Goal: Task Accomplishment & Management: Manage account settings

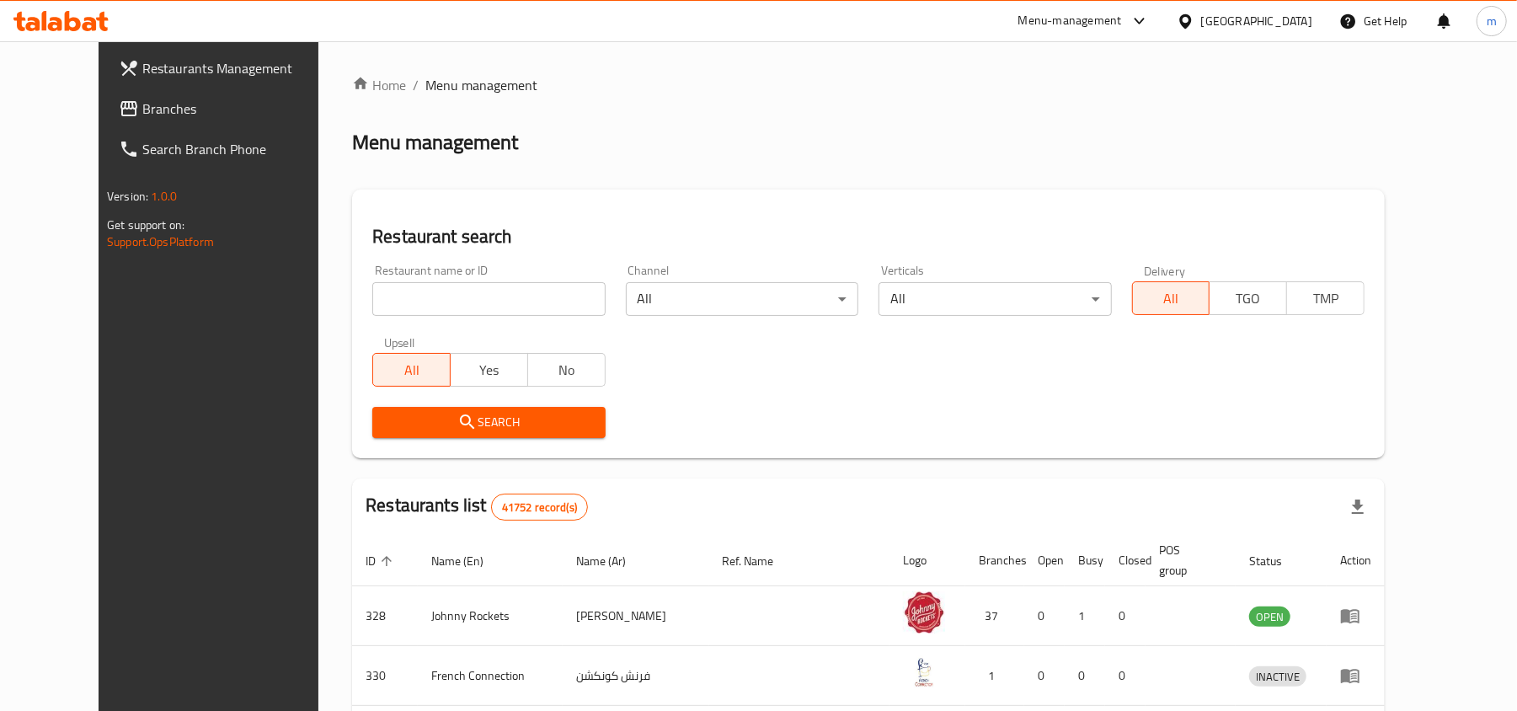
click at [1049, 13] on div "Menu-management" at bounding box center [1070, 21] width 104 height 20
click at [960, 190] on div "Global Quality Control Center" at bounding box center [988, 186] width 147 height 19
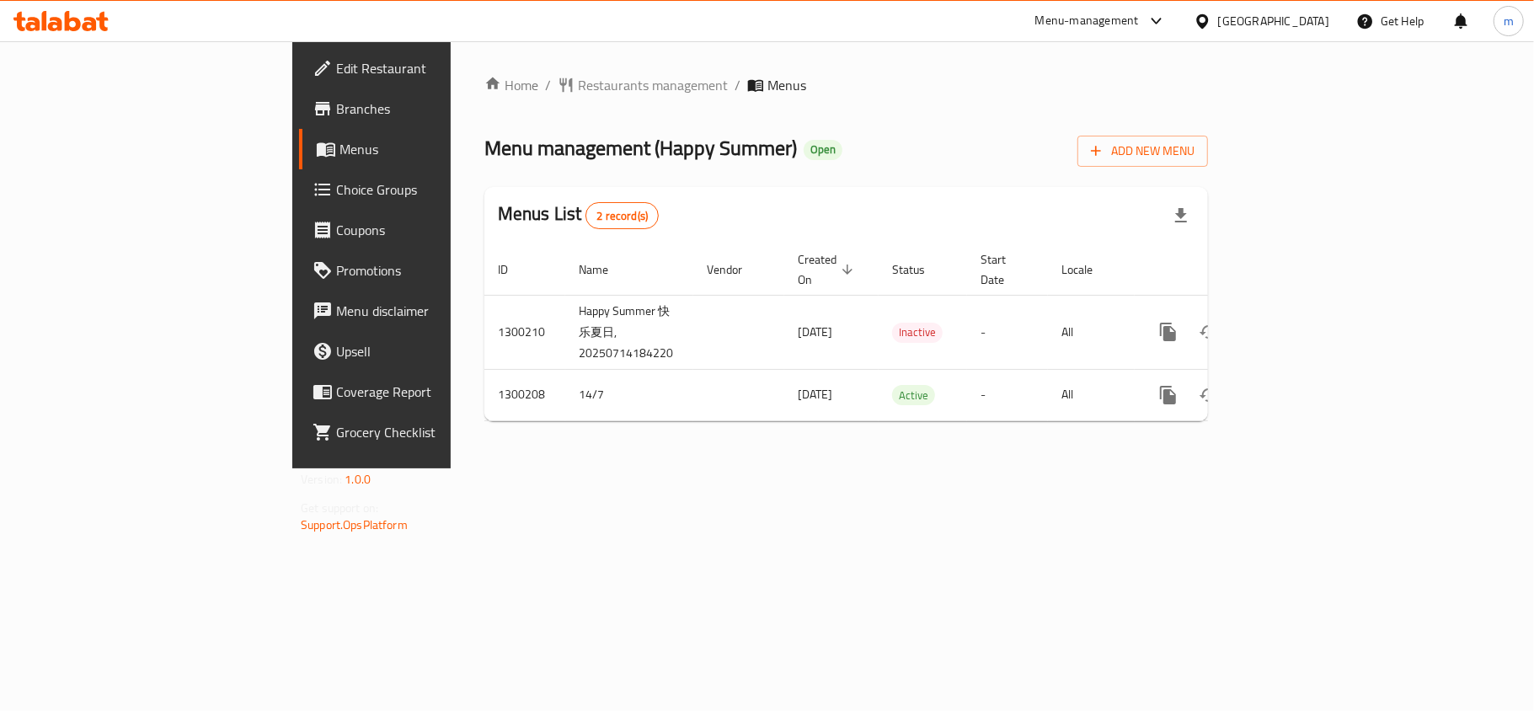
drag, startPoint x: 812, startPoint y: 133, endPoint x: 785, endPoint y: 133, distance: 27.0
click at [812, 133] on div "Menu management ( Happy Summer ) Open Add New Menu" at bounding box center [846, 148] width 724 height 38
click at [105, 24] on icon at bounding box center [60, 21] width 95 height 20
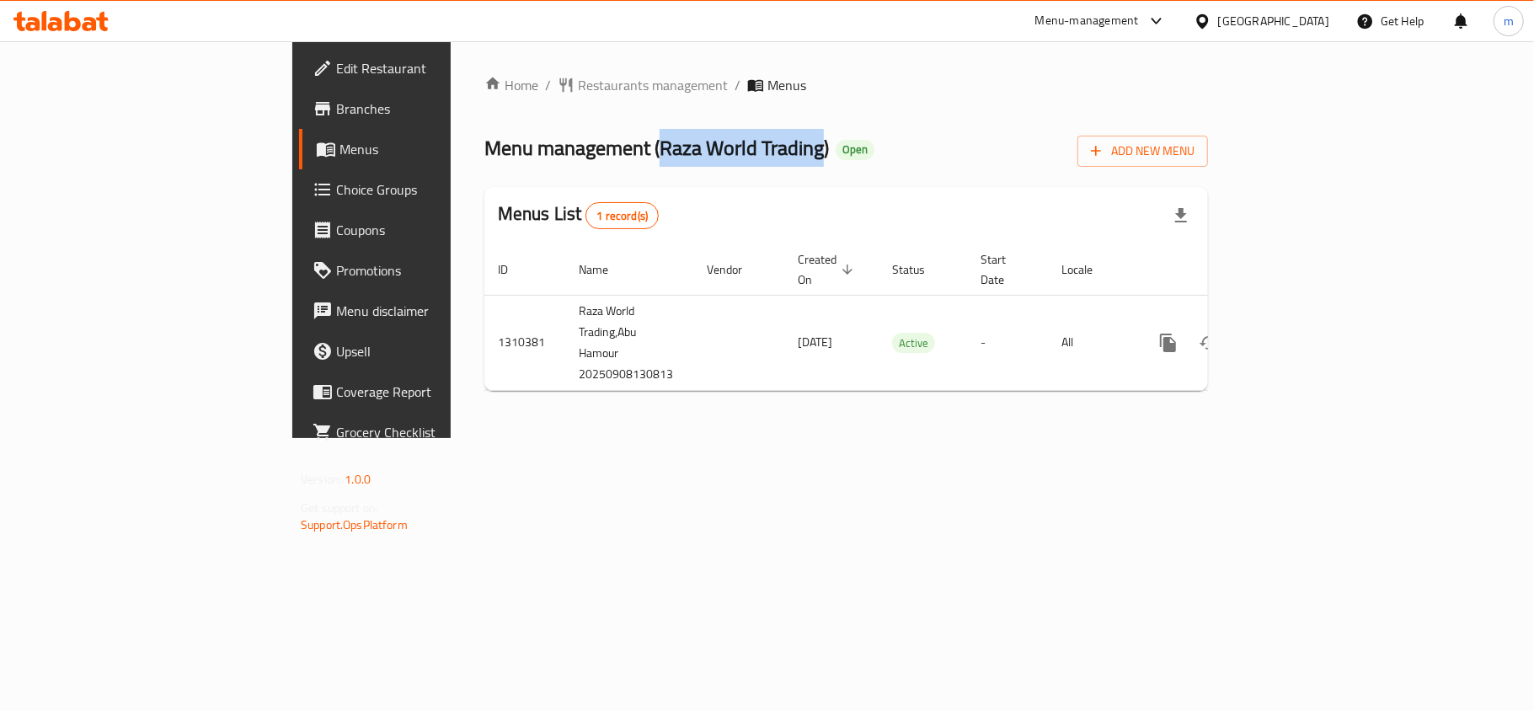
drag, startPoint x: 463, startPoint y: 149, endPoint x: 625, endPoint y: 163, distance: 162.3
click at [625, 163] on span "Menu management ( Raza World Trading )" at bounding box center [656, 148] width 345 height 38
copy span "Raza World Trading"
click at [608, 172] on div "Home / Restaurants management / Menus Menu management ( Raza World Trading ) Op…" at bounding box center [846, 239] width 724 height 329
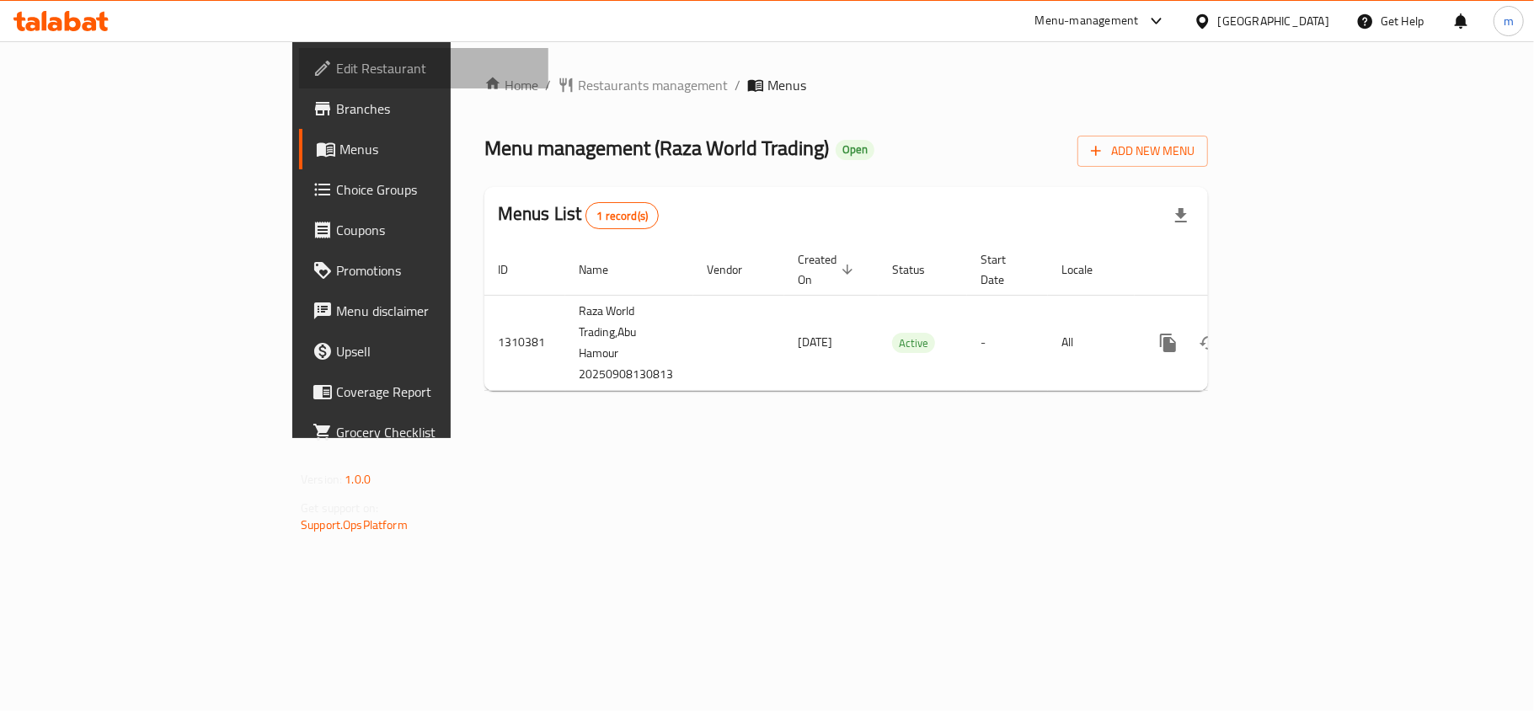
click at [336, 69] on span "Edit Restaurant" at bounding box center [435, 68] width 199 height 20
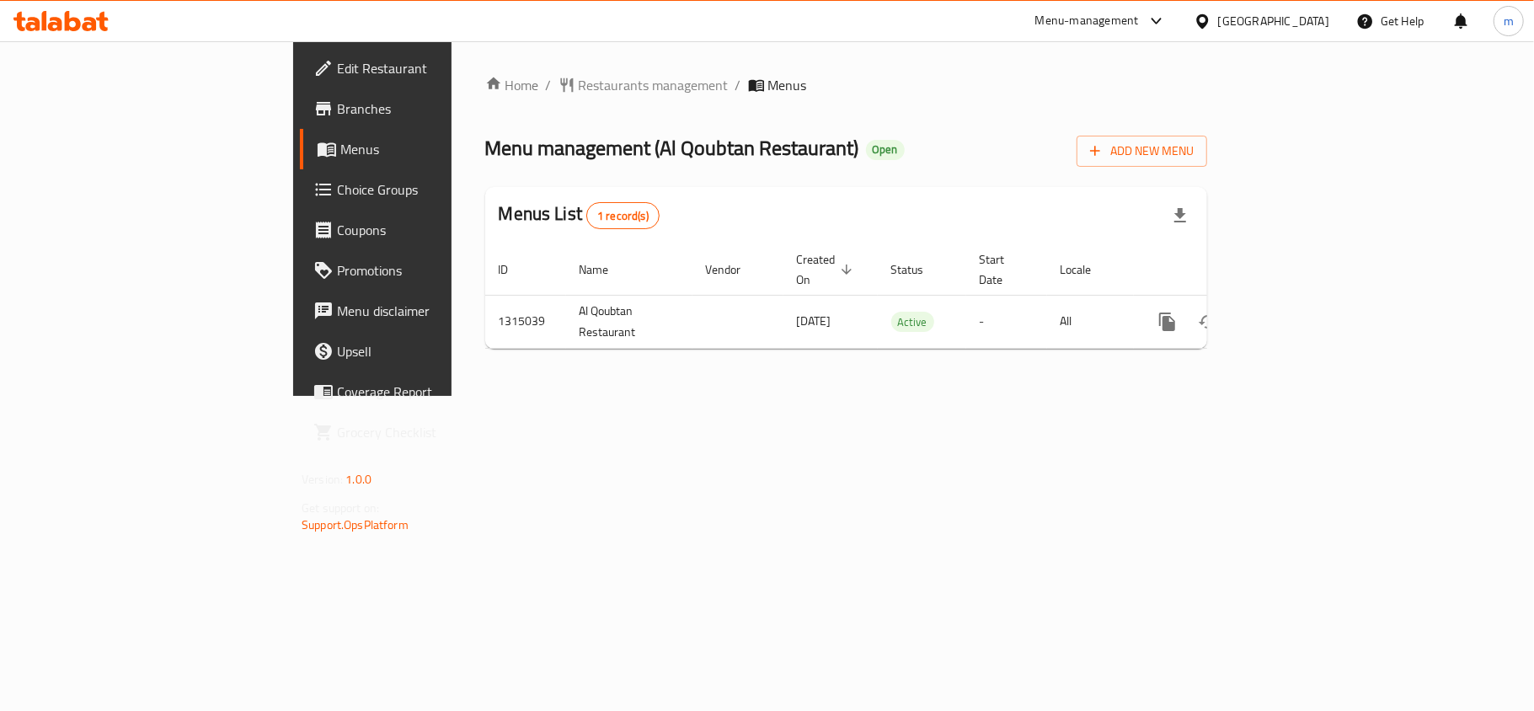
click at [337, 58] on span "Edit Restaurant" at bounding box center [436, 68] width 199 height 20
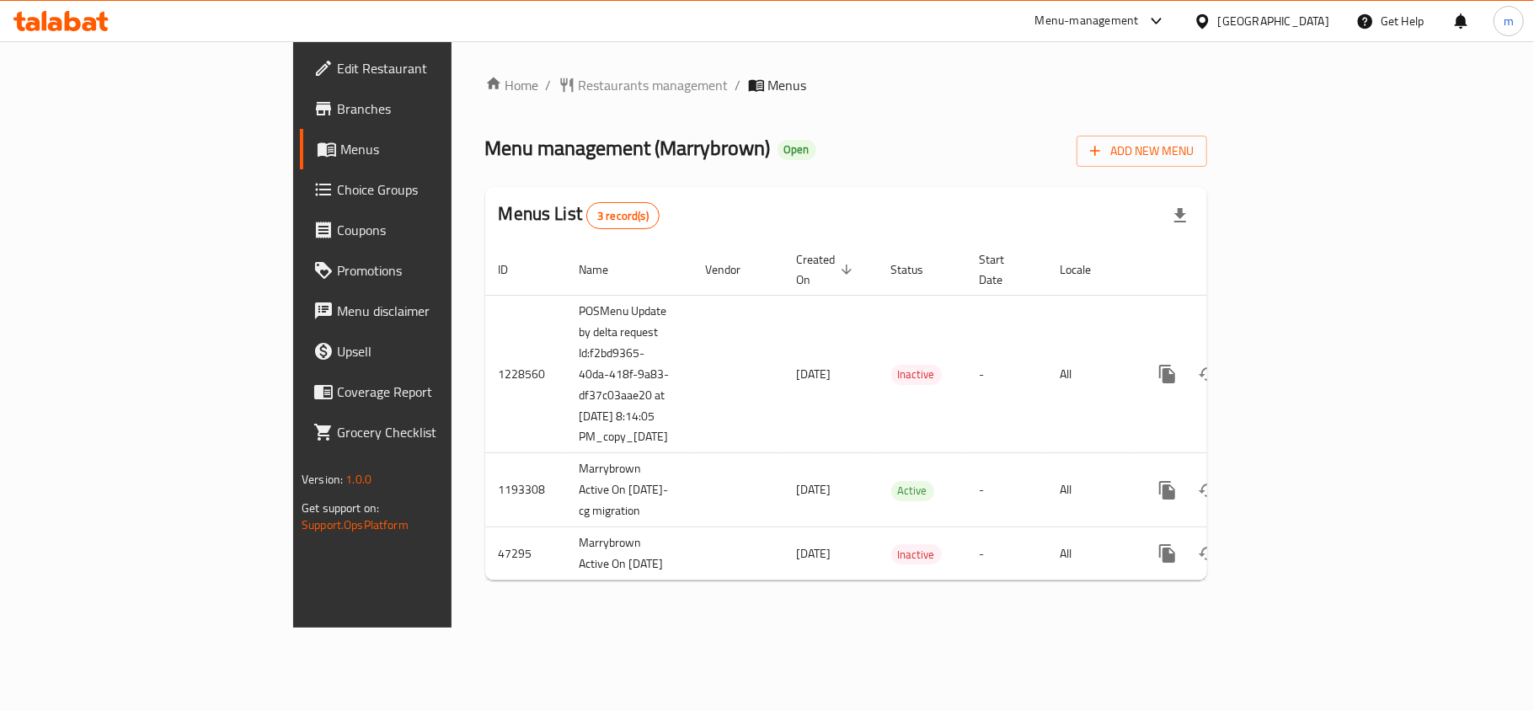
click at [645, 190] on div "Menus List 3 record(s)" at bounding box center [846, 215] width 722 height 57
click at [579, 75] on span "Restaurants management" at bounding box center [654, 85] width 150 height 20
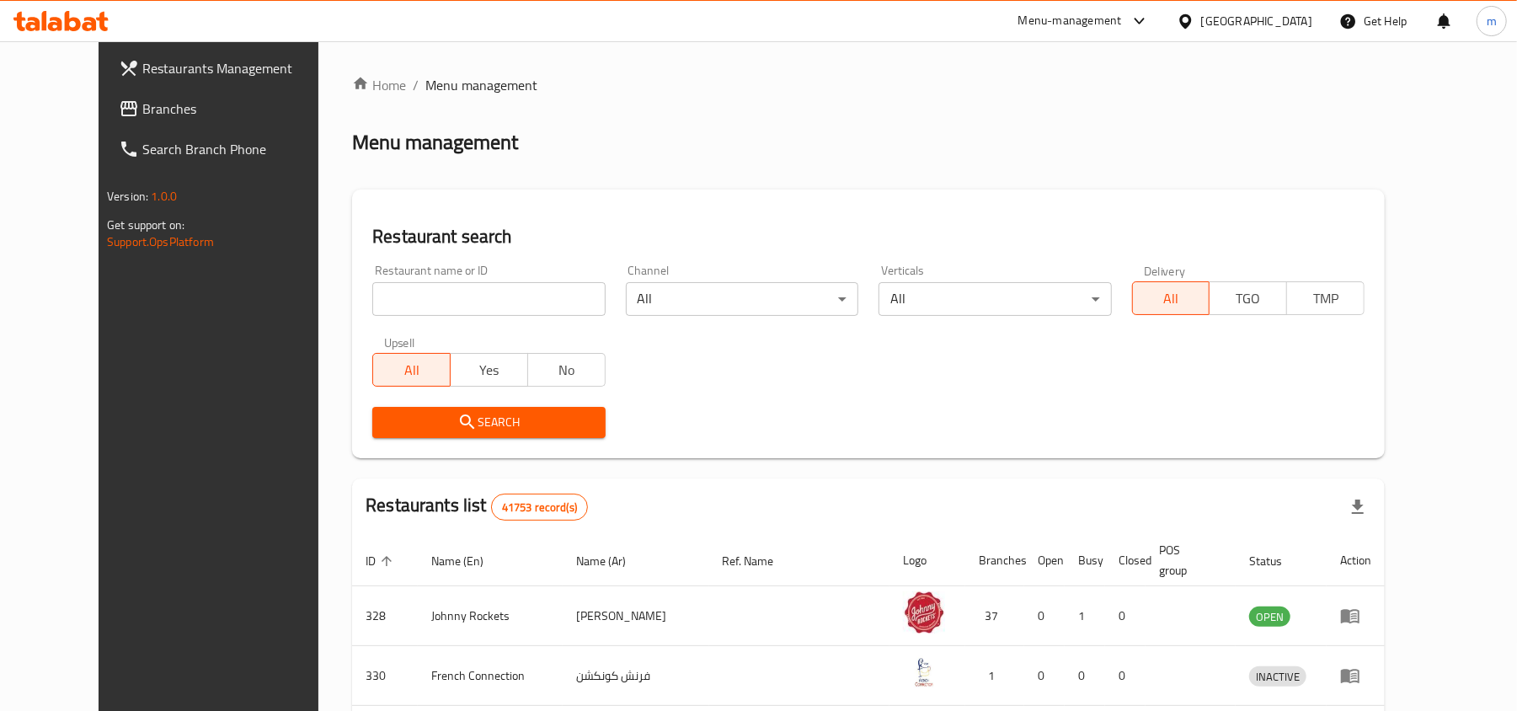
click at [385, 314] on input "search" at bounding box center [488, 299] width 232 height 34
paste input "938"
type input "938"
click button "Search" at bounding box center [488, 422] width 232 height 31
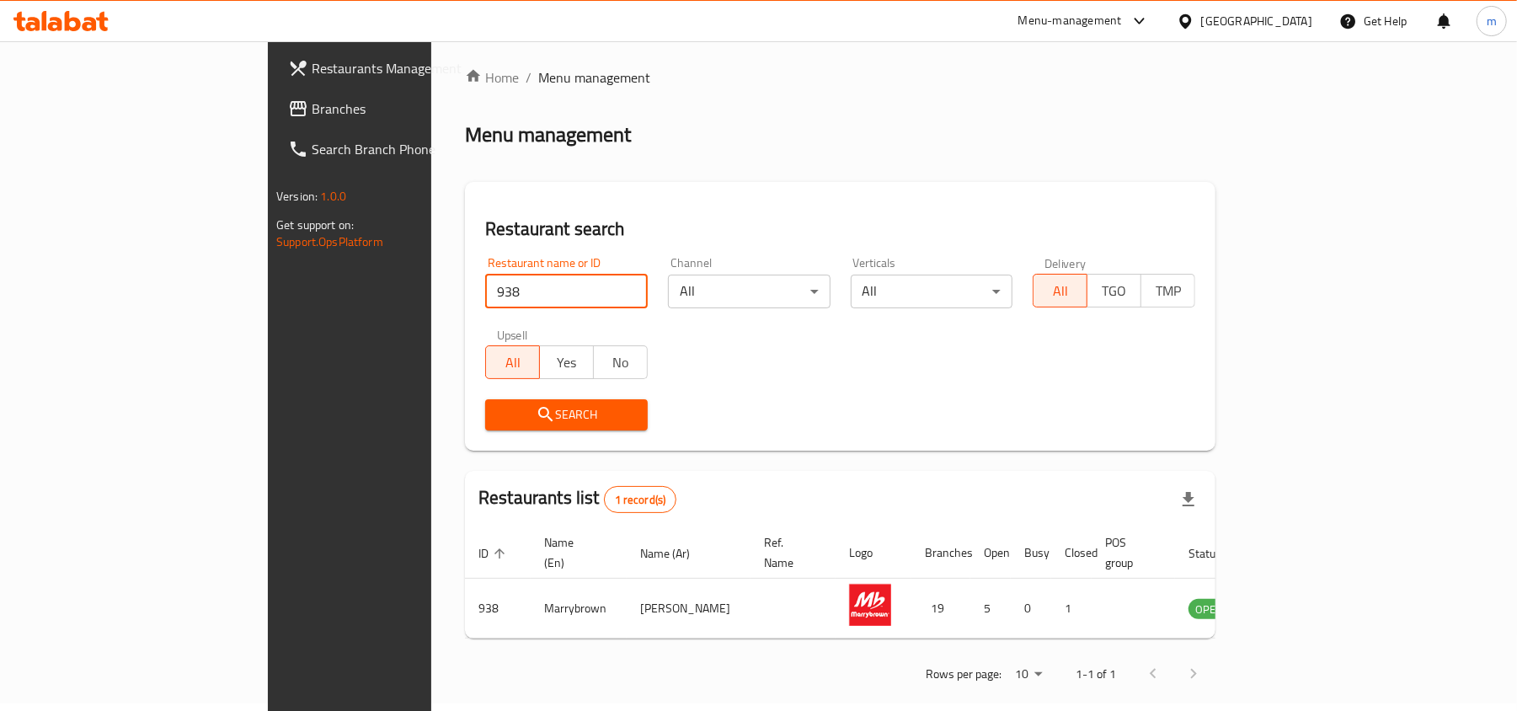
scroll to position [8, 0]
click at [786, 418] on div "Search" at bounding box center [840, 413] width 730 height 51
click at [522, 155] on div "Home / Menu management Menu management Restaurant search Restaurant name or ID …" at bounding box center [840, 381] width 750 height 628
click at [312, 105] on span "Branches" at bounding box center [410, 109] width 196 height 20
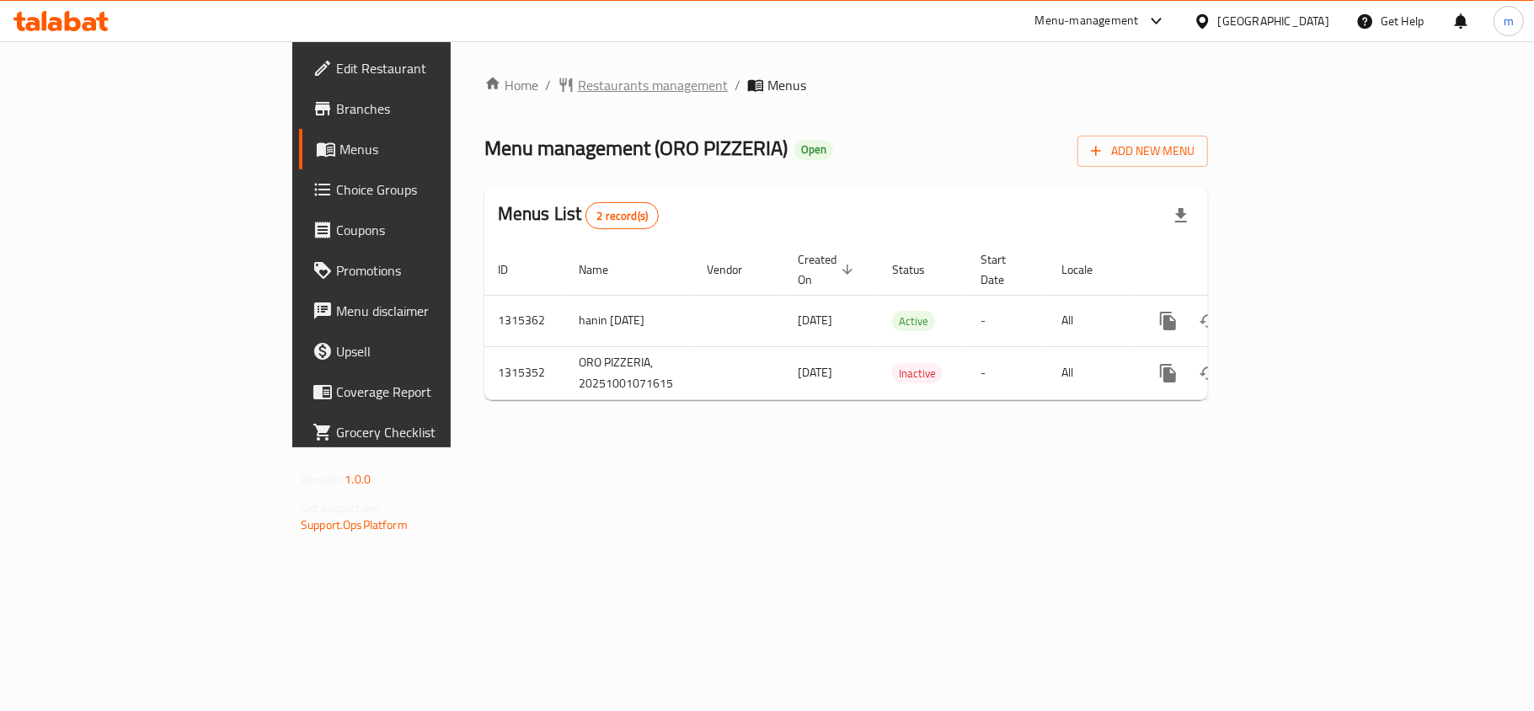
click at [578, 88] on span "Restaurants management" at bounding box center [653, 85] width 150 height 20
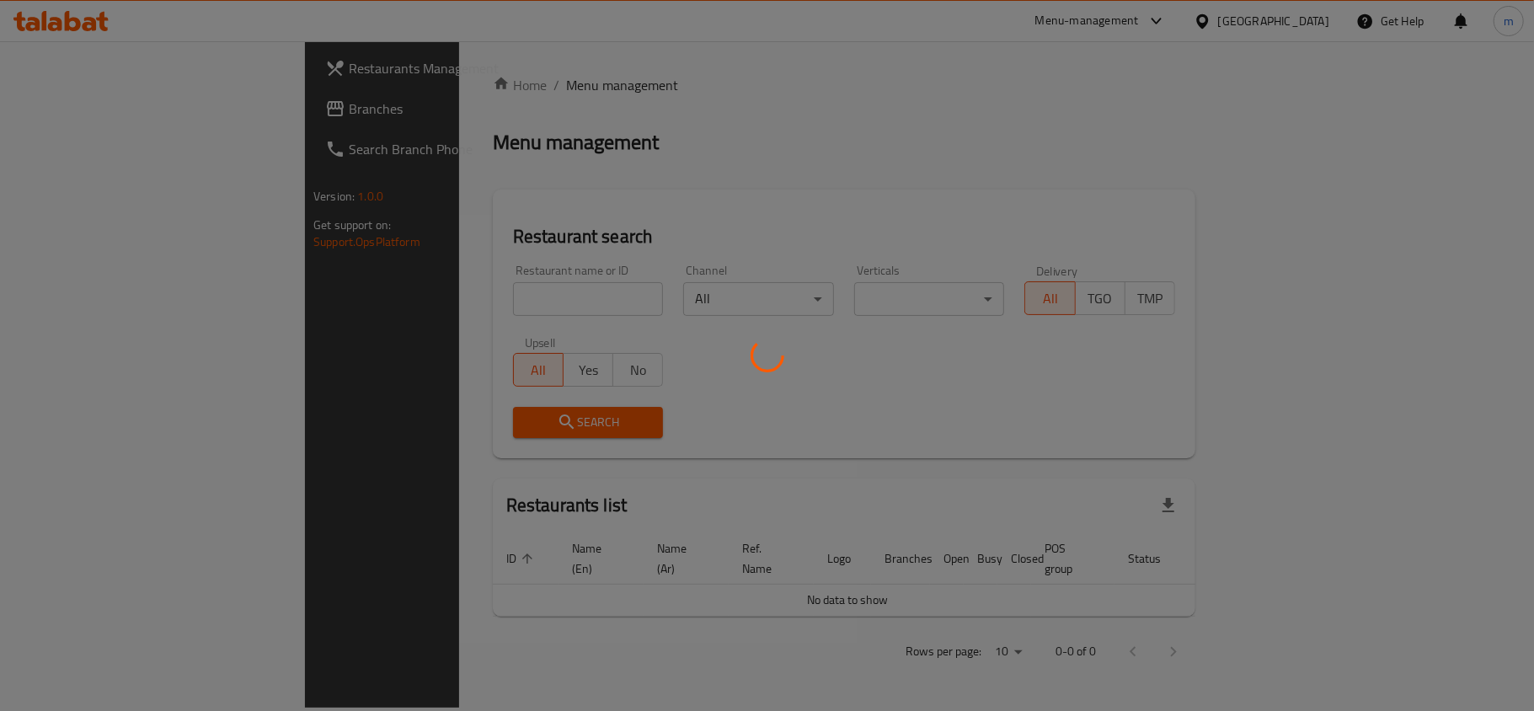
click at [281, 294] on div at bounding box center [767, 355] width 1534 height 711
click at [404, 288] on div at bounding box center [767, 355] width 1534 height 711
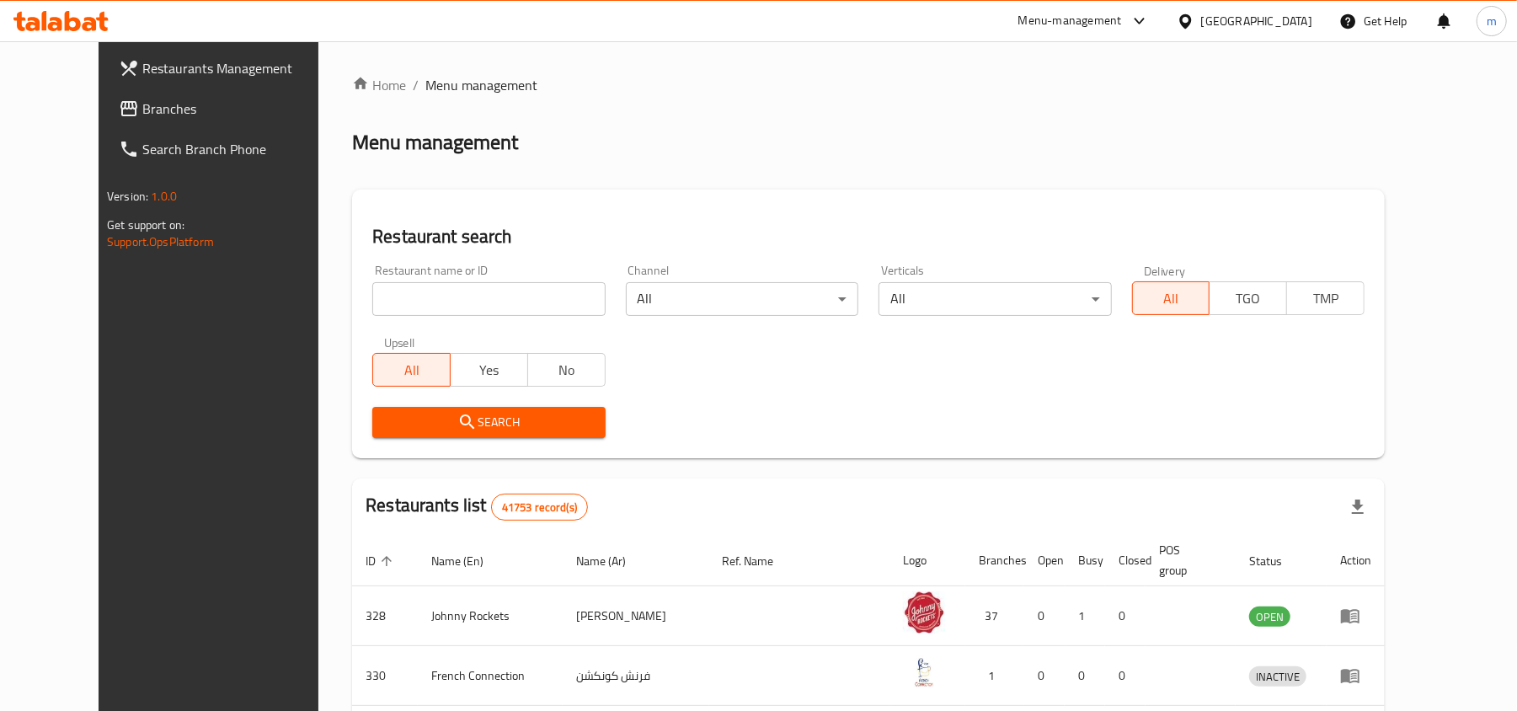
click at [409, 290] on input "search" at bounding box center [488, 299] width 232 height 34
paste input "707273"
type input "707273"
click button "Search" at bounding box center [488, 422] width 232 height 31
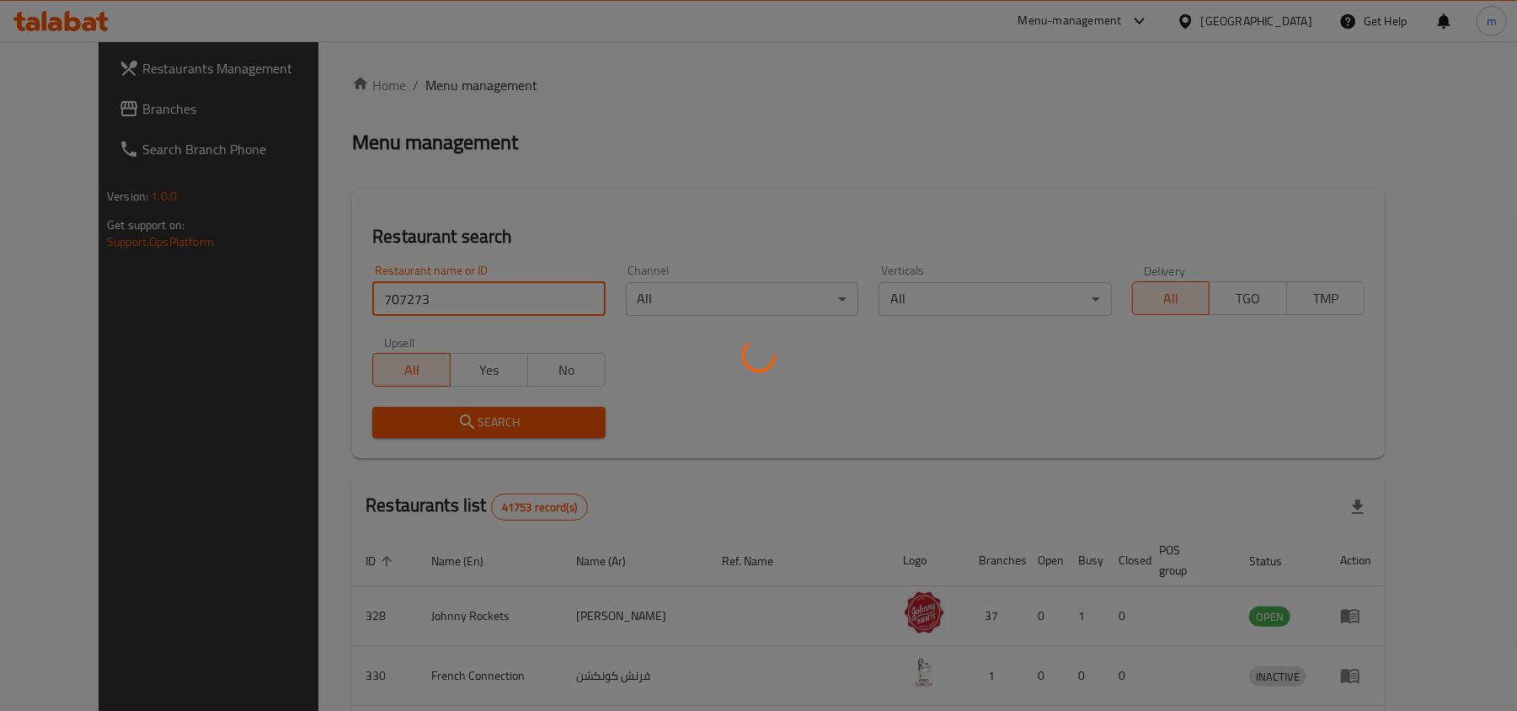
click button "Search" at bounding box center [488, 422] width 232 height 31
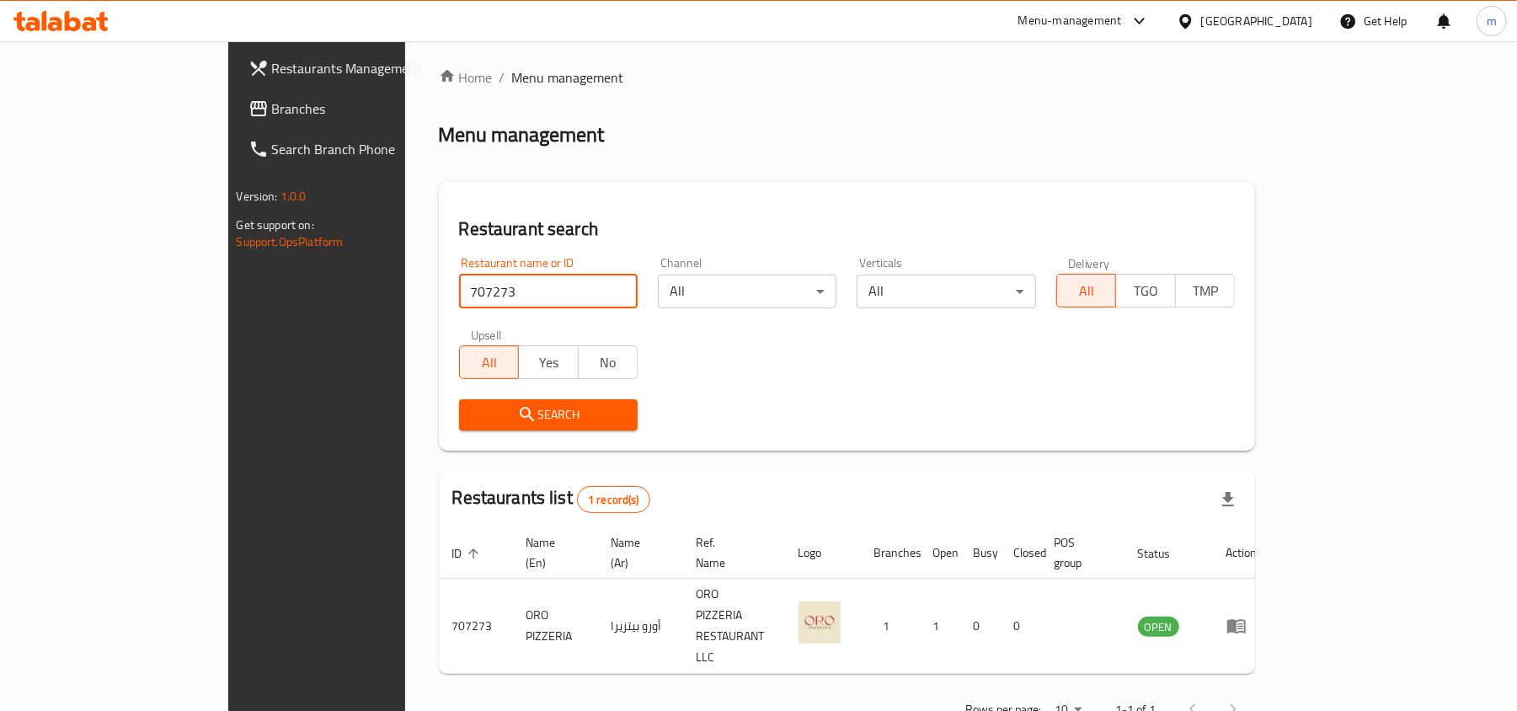
scroll to position [8, 0]
click at [786, 439] on div "Restaurant search Restaurant name or ID 707273 Restaurant name or ID Channel Al…" at bounding box center [847, 315] width 817 height 269
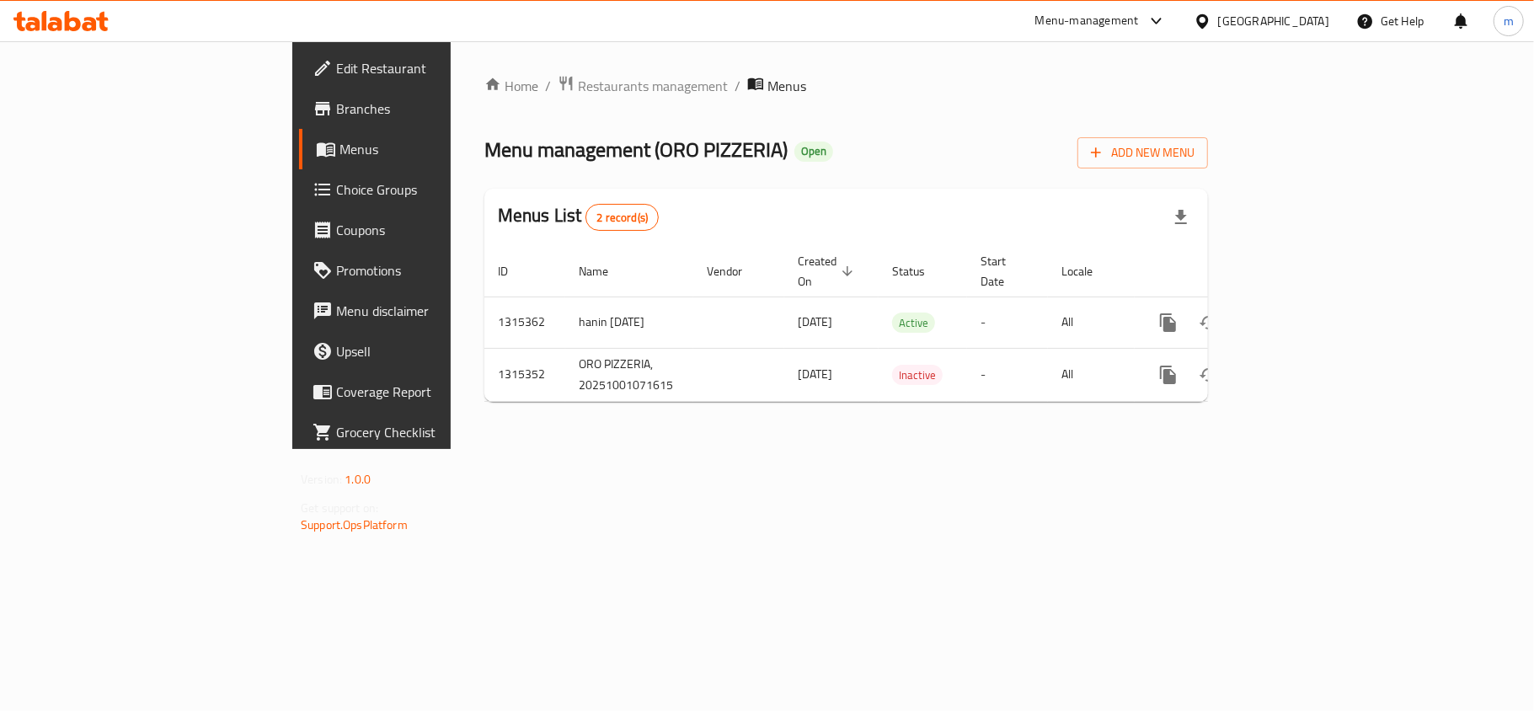
click at [336, 58] on span "Edit Restaurant" at bounding box center [435, 68] width 199 height 20
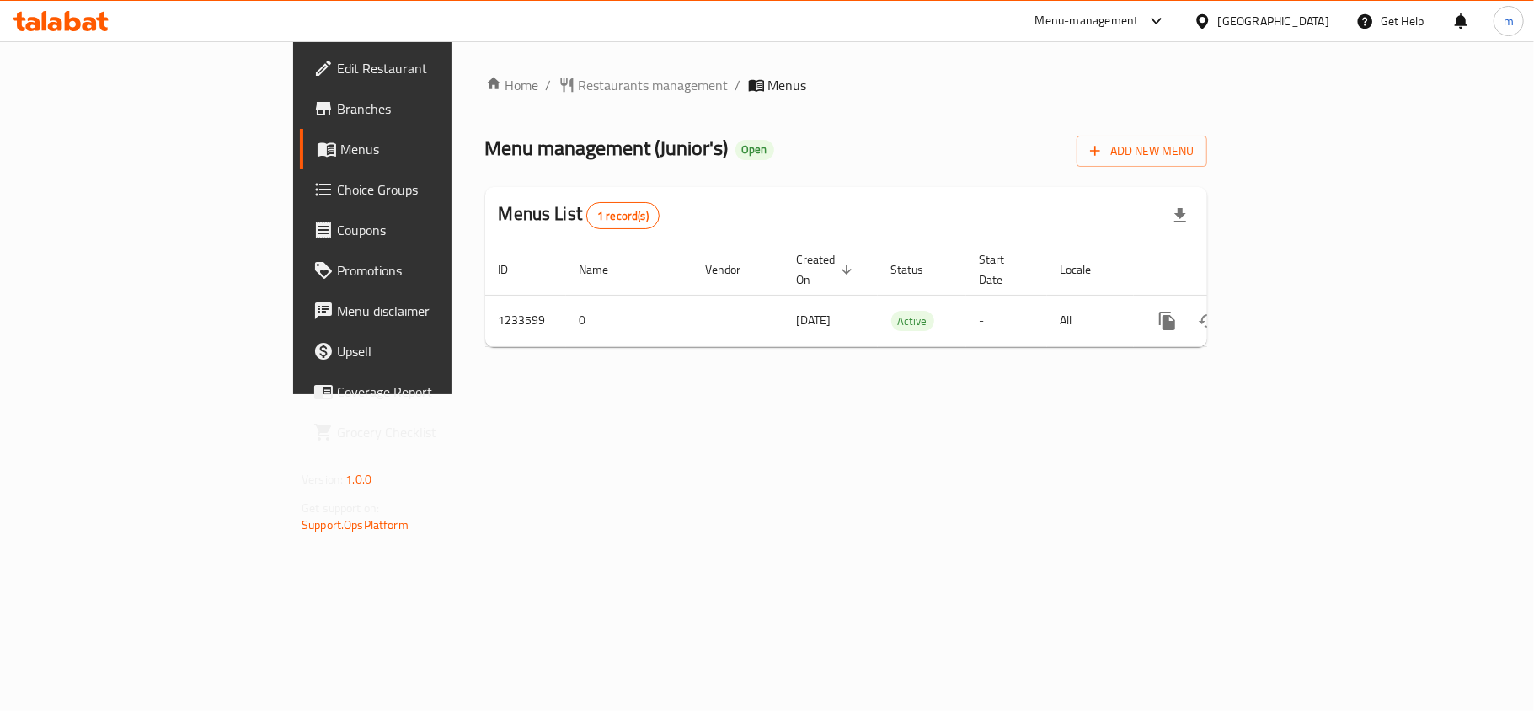
click at [889, 187] on div "Menus List 1 record(s)" at bounding box center [846, 215] width 722 height 57
click at [337, 78] on span "Edit Restaurant" at bounding box center [436, 68] width 199 height 20
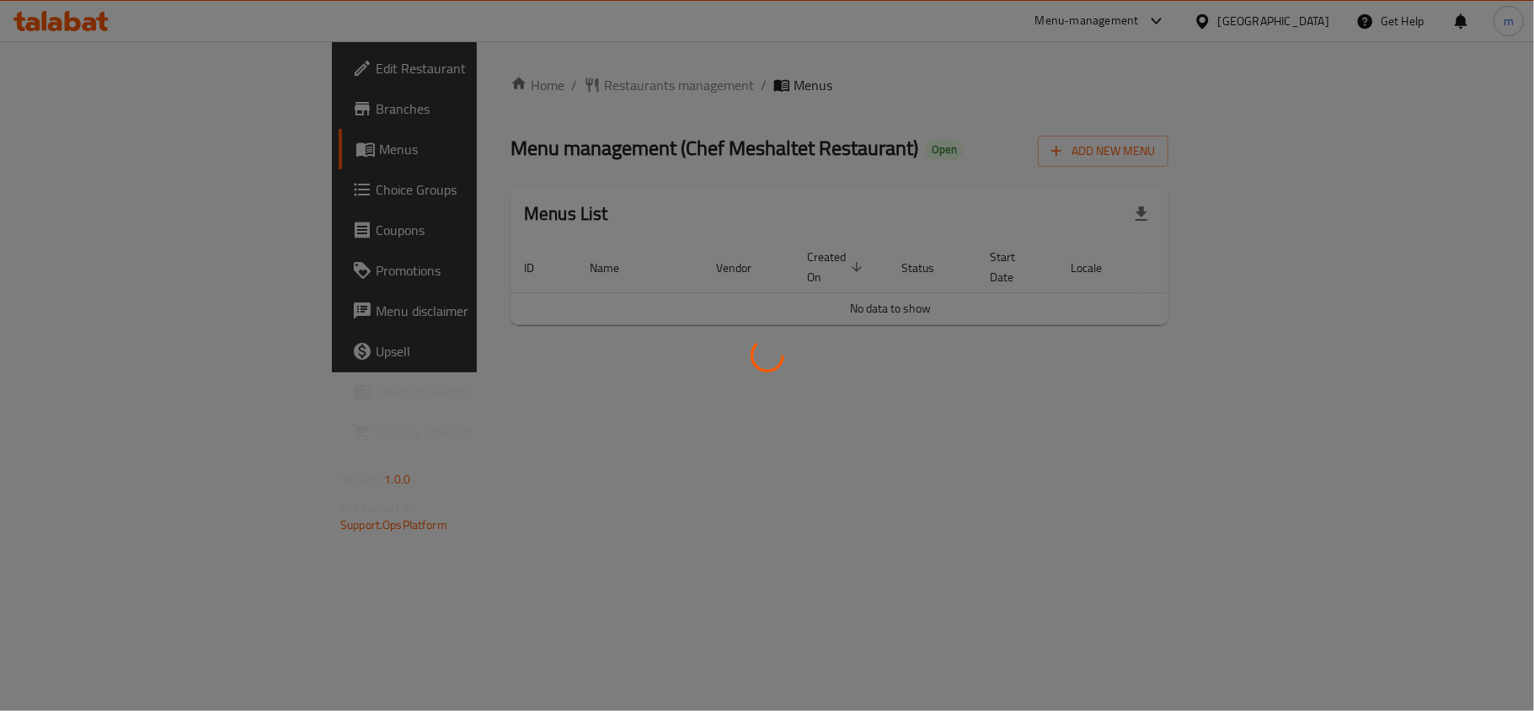
click at [627, 233] on div at bounding box center [767, 355] width 1534 height 711
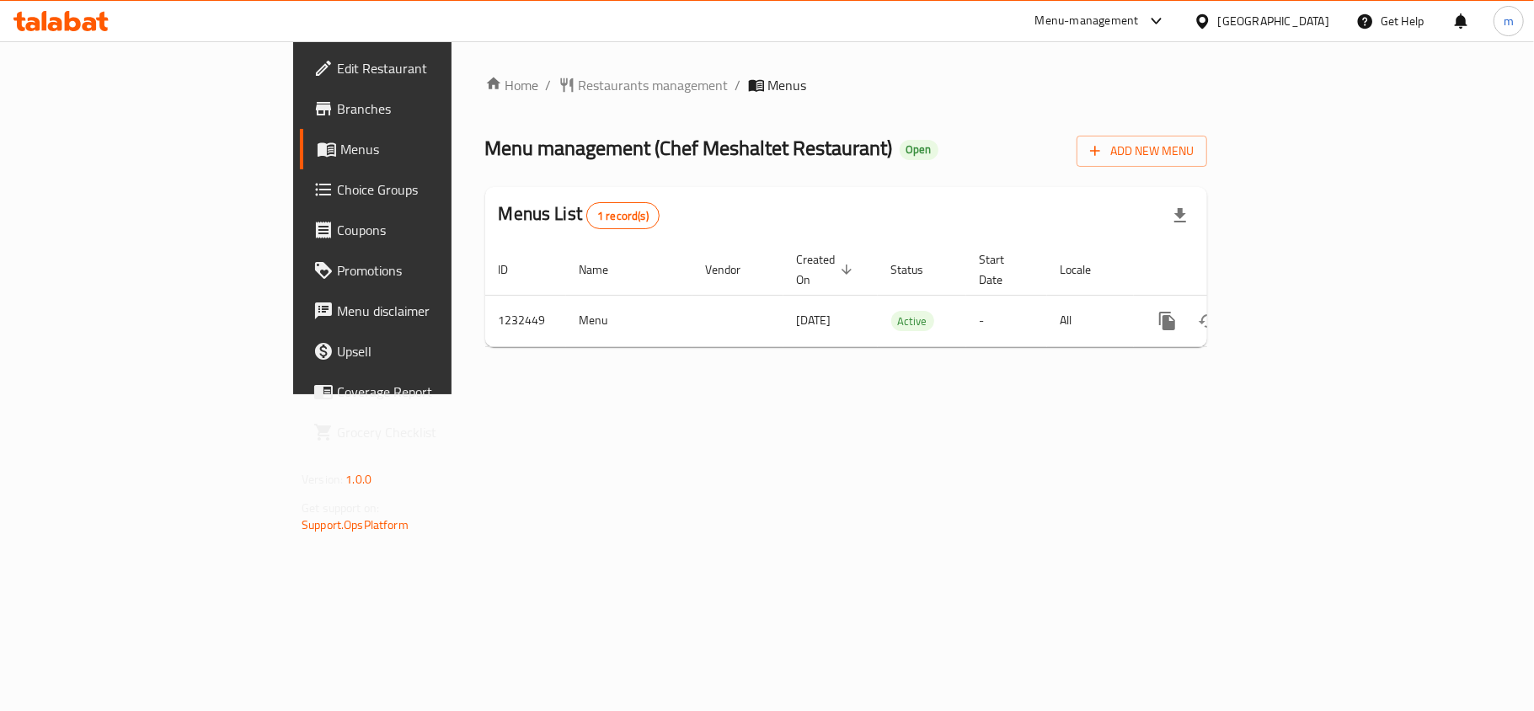
click at [337, 58] on span "Edit Restaurant" at bounding box center [436, 68] width 199 height 20
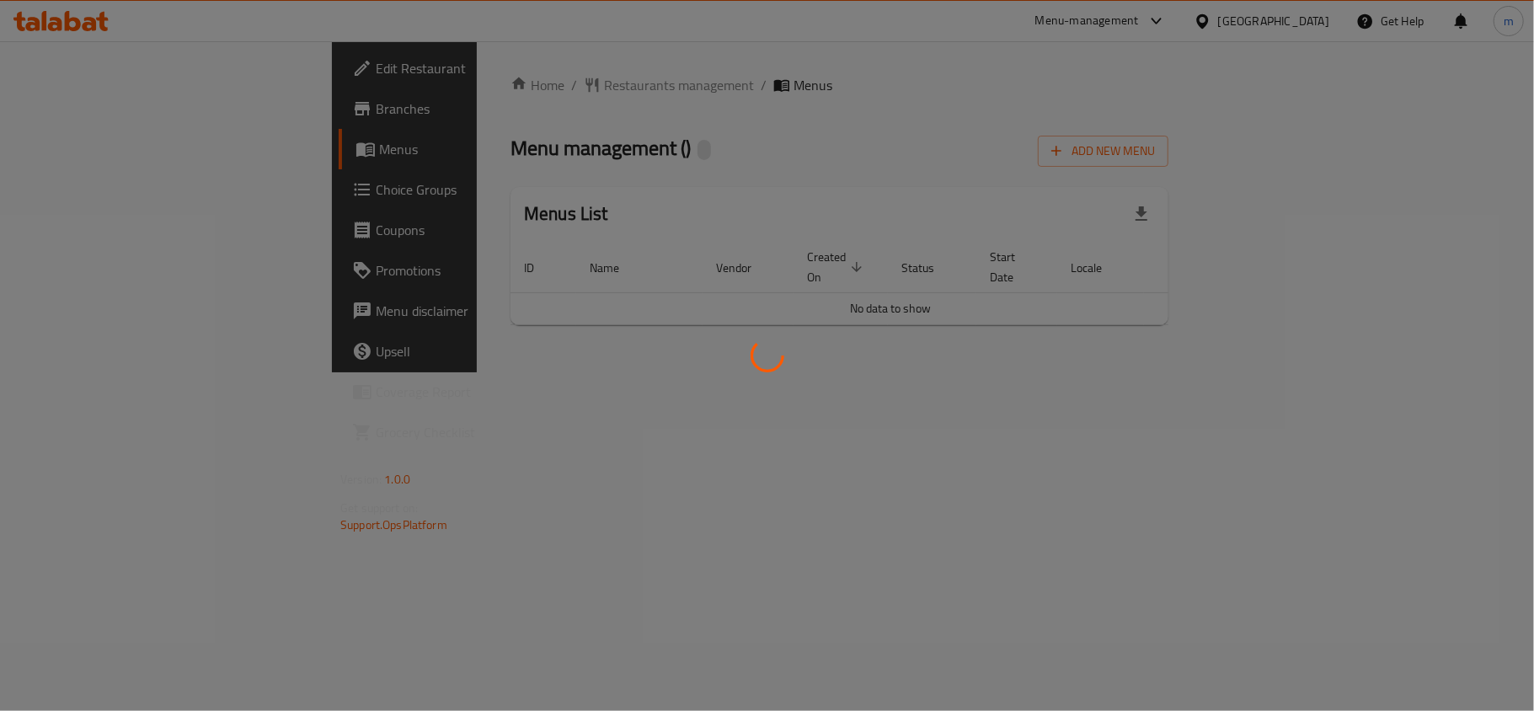
click at [123, 68] on div at bounding box center [767, 355] width 1534 height 711
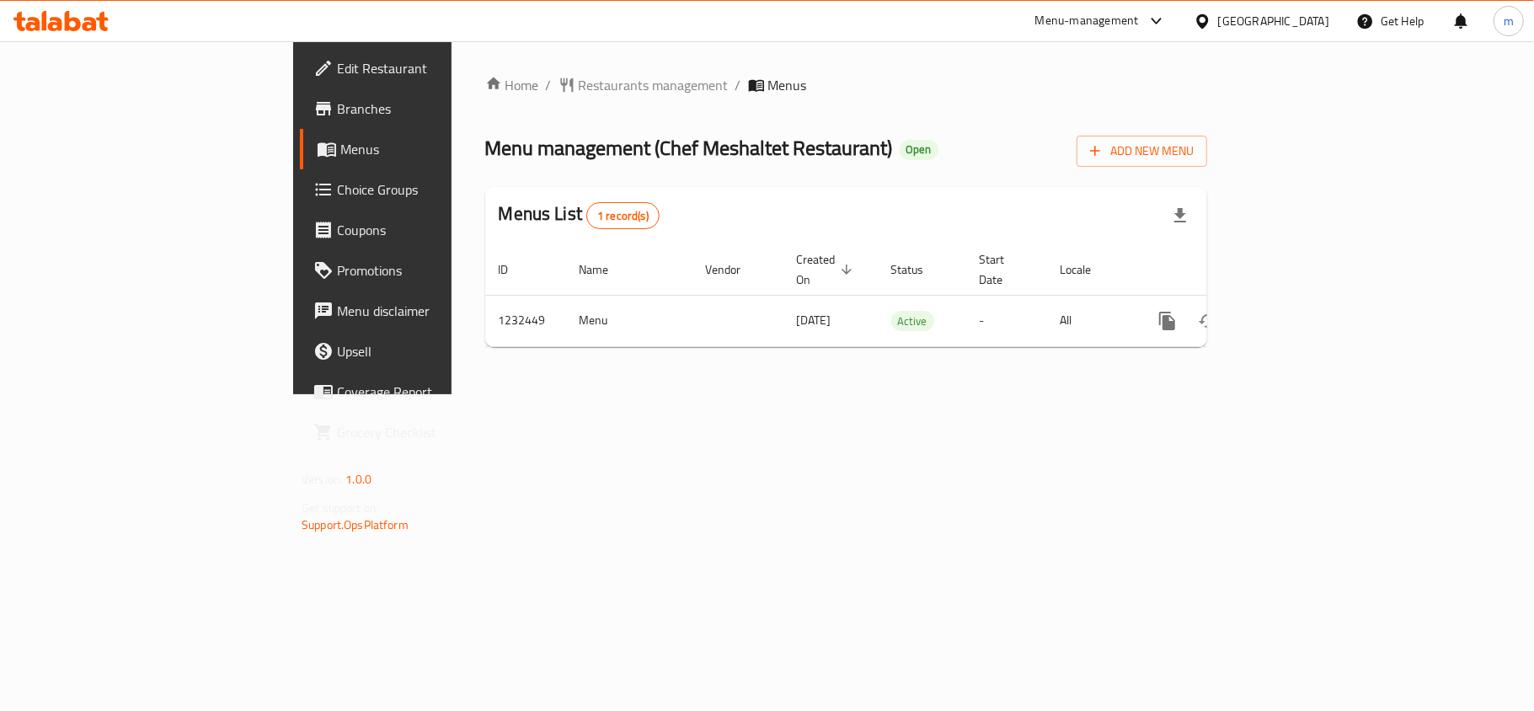
click at [337, 68] on span "Edit Restaurant" at bounding box center [436, 68] width 199 height 20
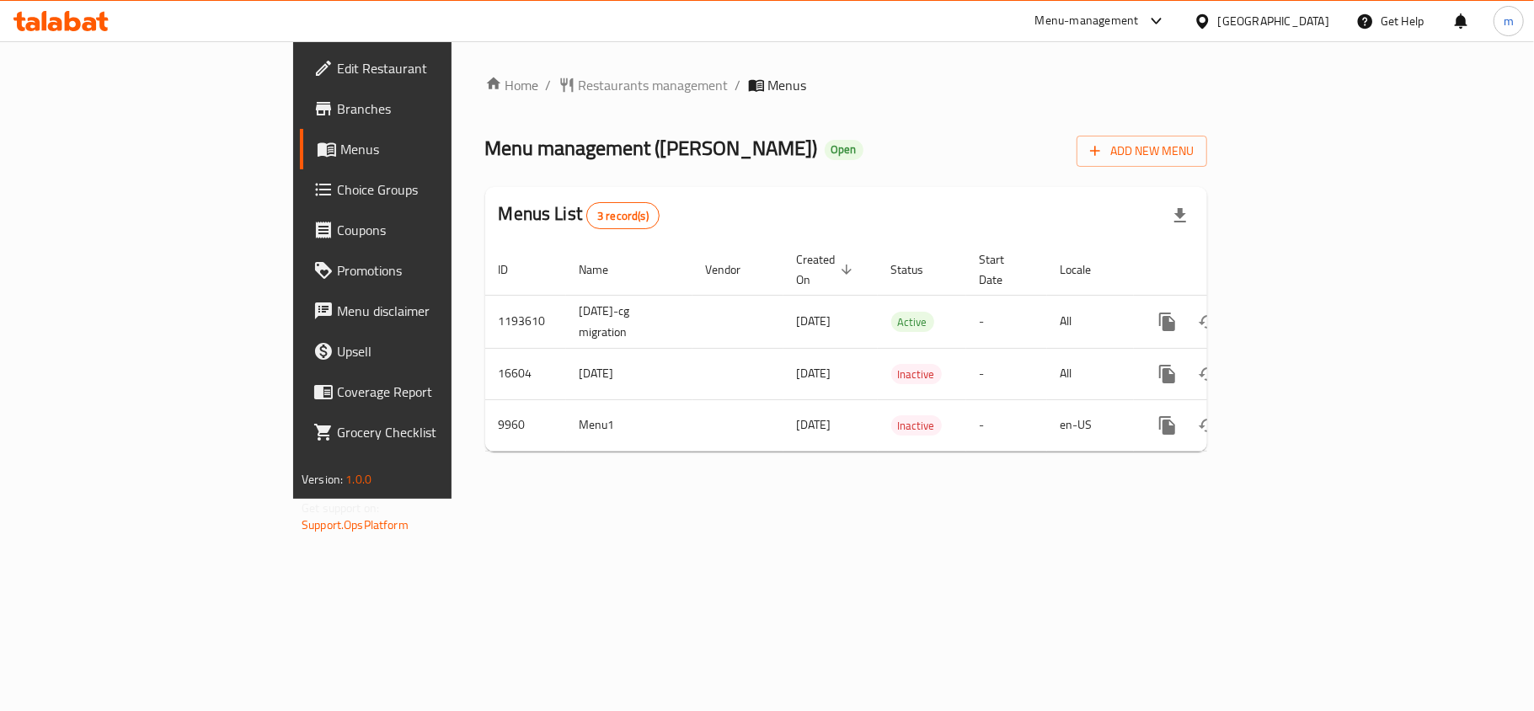
click at [77, 24] on icon at bounding box center [73, 21] width 16 height 20
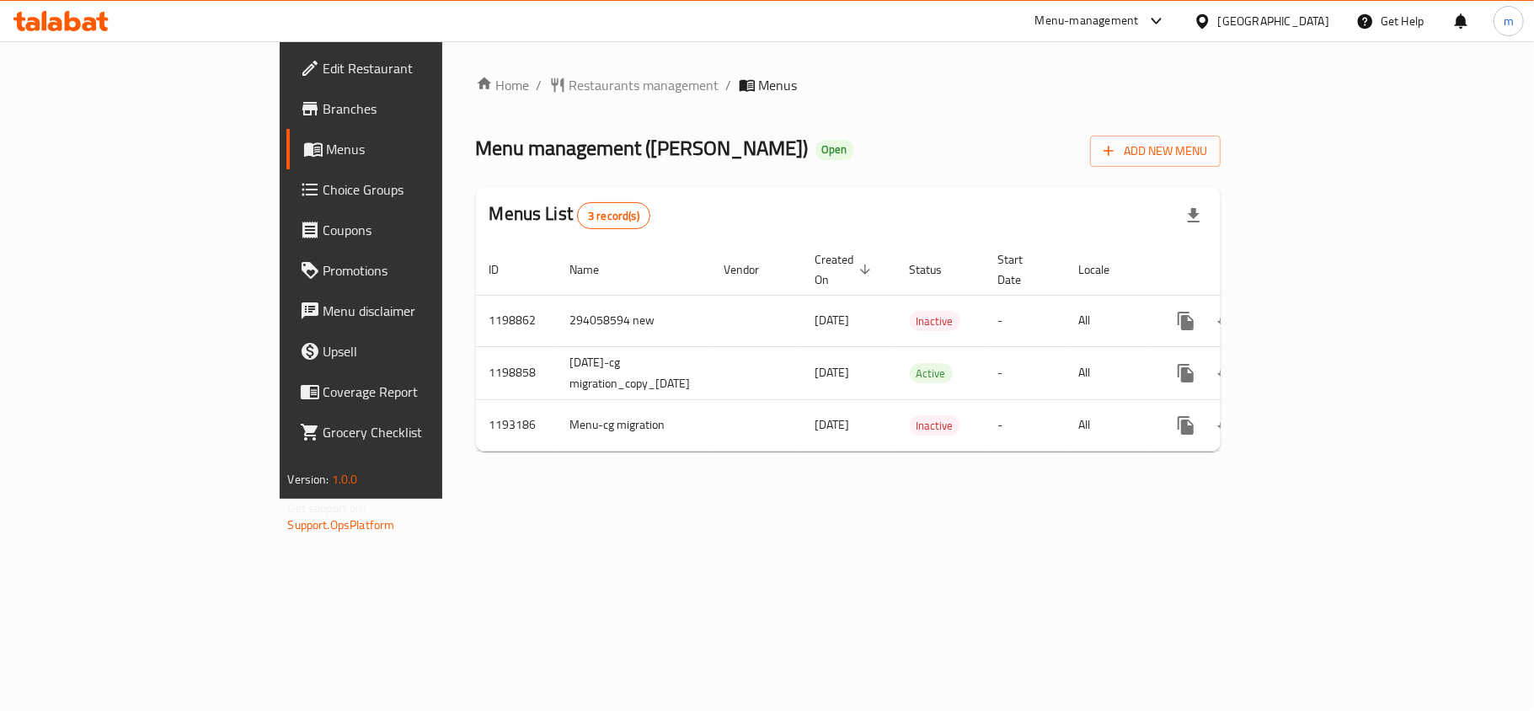
click at [815, 147] on span "Open" at bounding box center [834, 149] width 39 height 14
click at [648, 162] on div "Menu management ( [PERSON_NAME] ) Open Add New Menu" at bounding box center [848, 148] width 745 height 38
drag, startPoint x: 648, startPoint y: 162, endPoint x: 578, endPoint y: 102, distance: 92.0
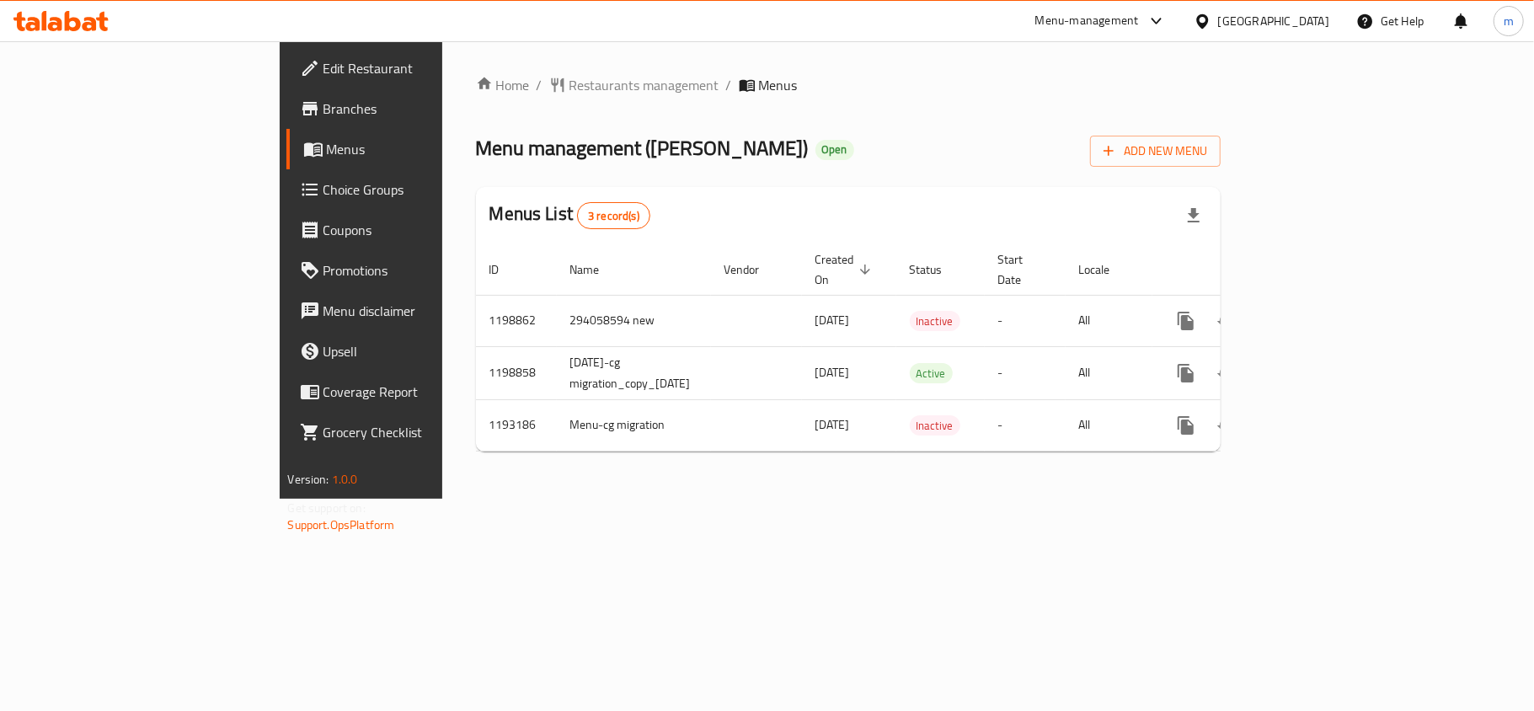
click at [578, 102] on div "Home / Restaurants management / Menus Menu management ( [PERSON_NAME] ) Open Ad…" at bounding box center [848, 270] width 745 height 390
